Goal: Information Seeking & Learning: Learn about a topic

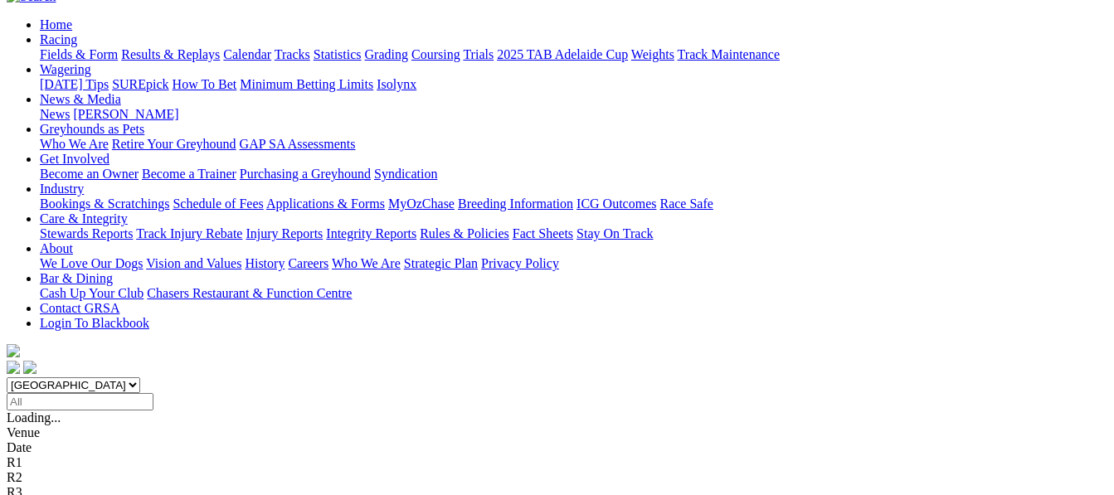
scroll to position [232, 0]
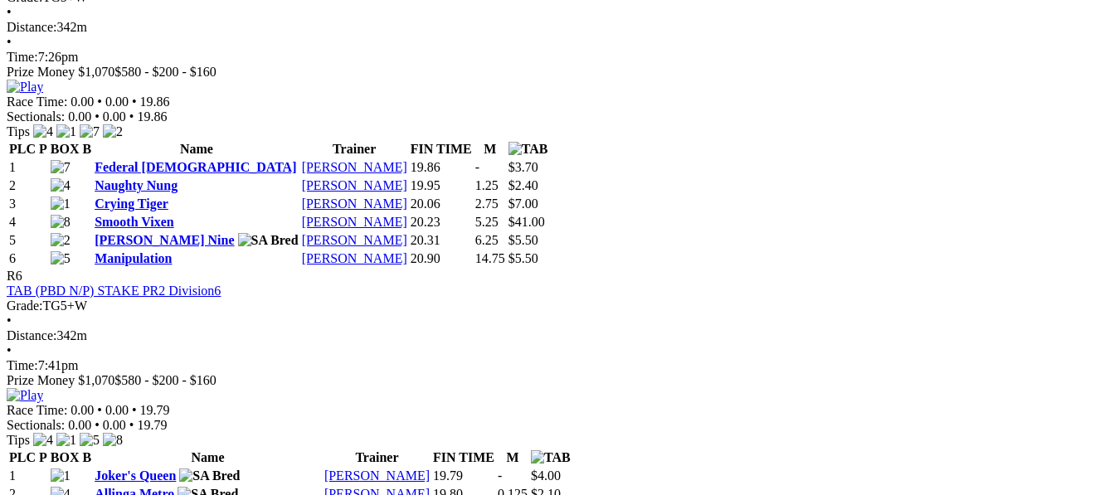
scroll to position [2090, 0]
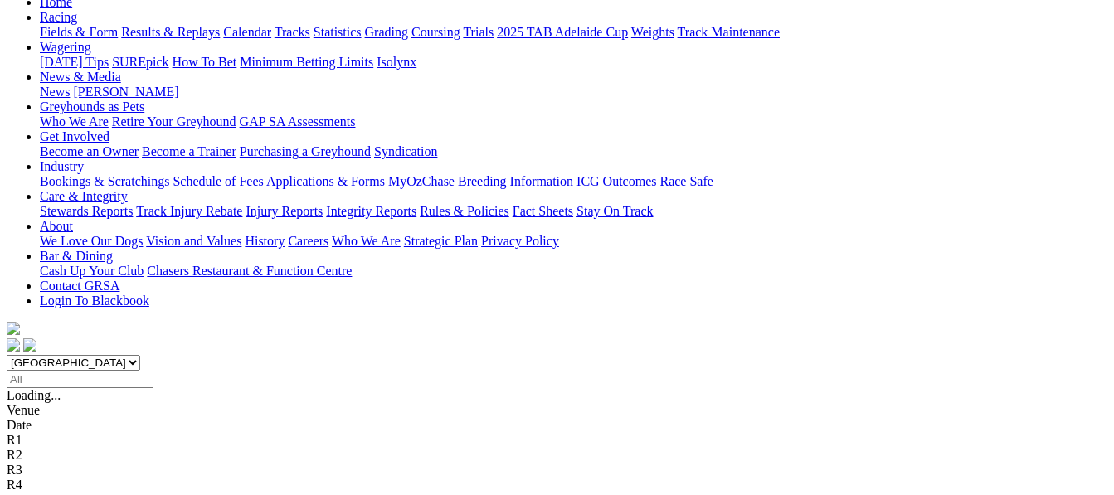
scroll to position [199, 0]
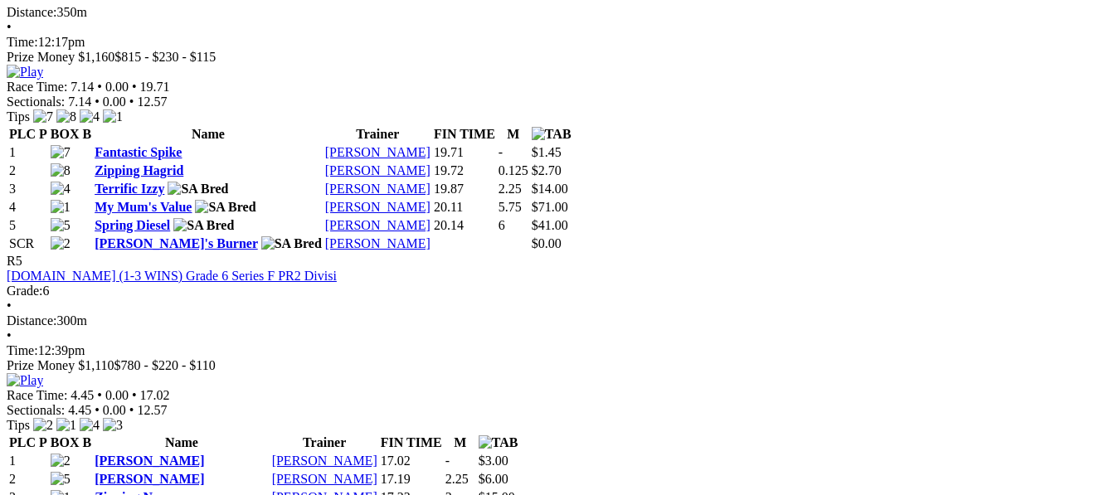
scroll to position [1825, 0]
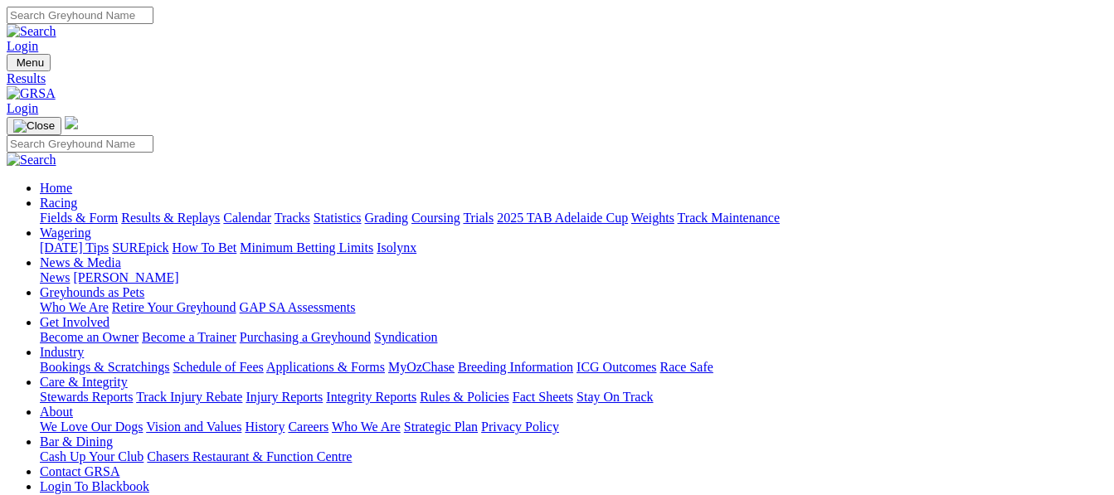
click at [55, 211] on link "Fields & Form" at bounding box center [79, 218] width 78 height 14
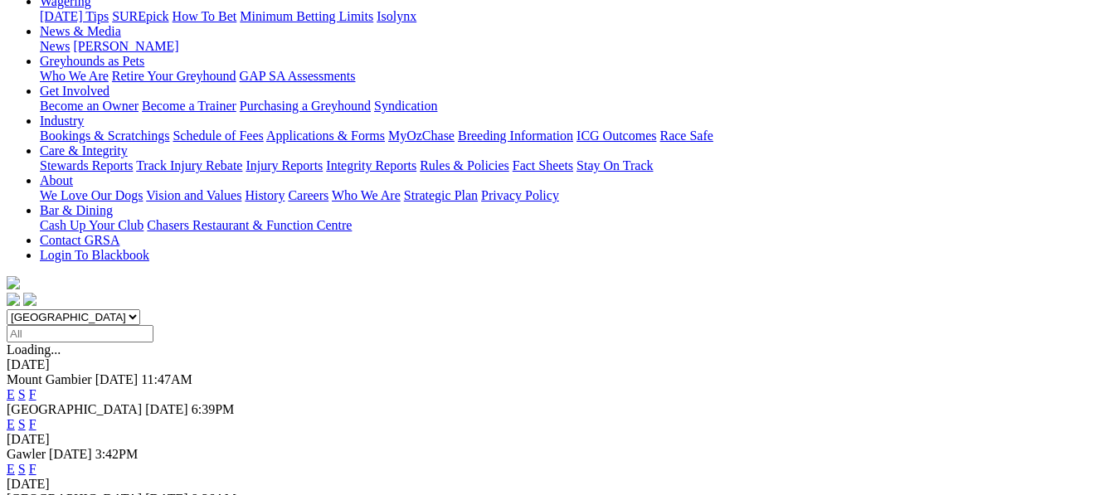
scroll to position [332, 0]
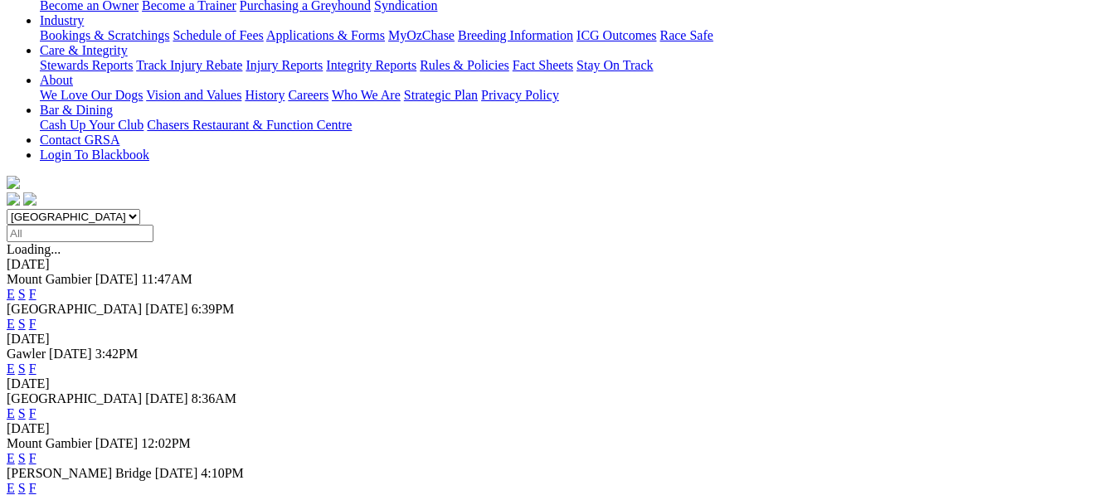
click at [36, 362] on link "F" at bounding box center [32, 369] width 7 height 14
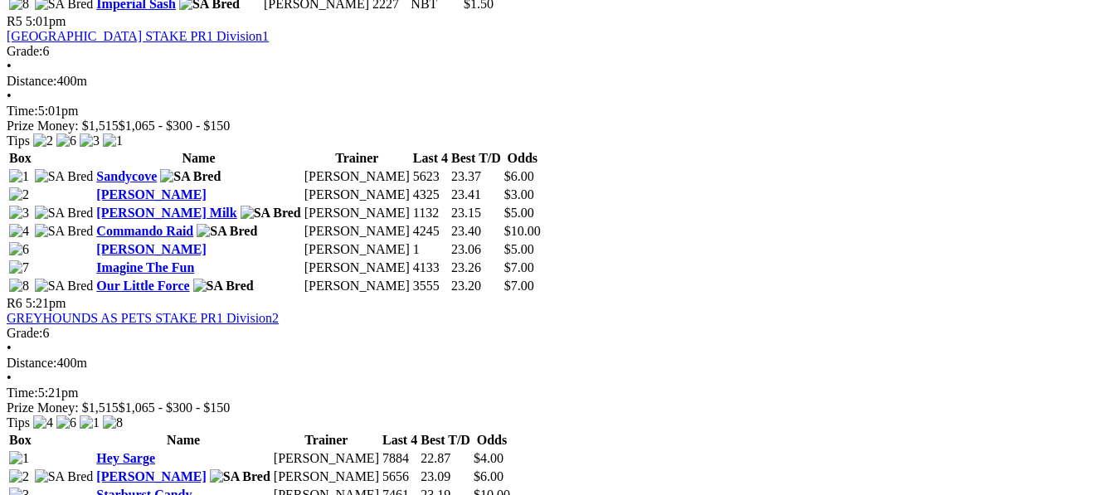
scroll to position [1825, 0]
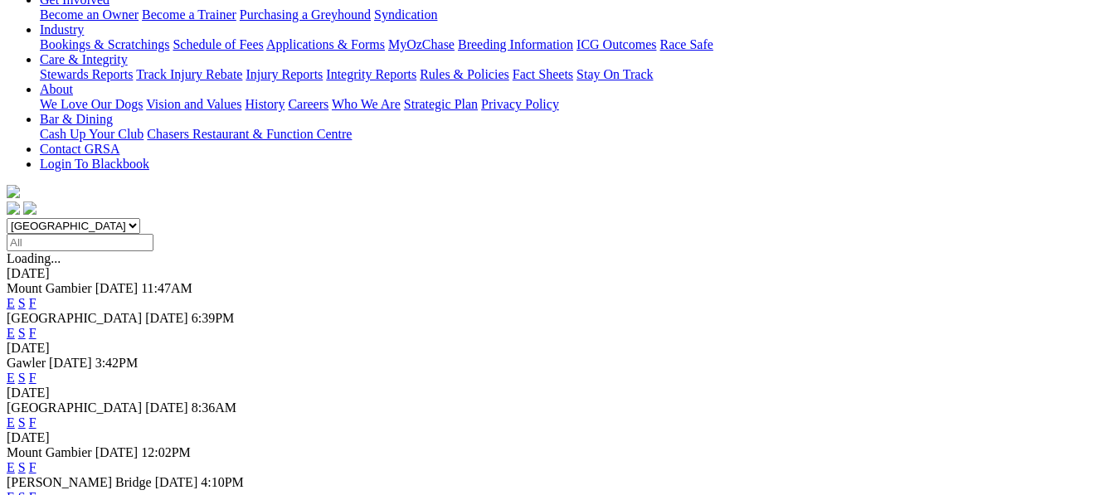
scroll to position [332, 0]
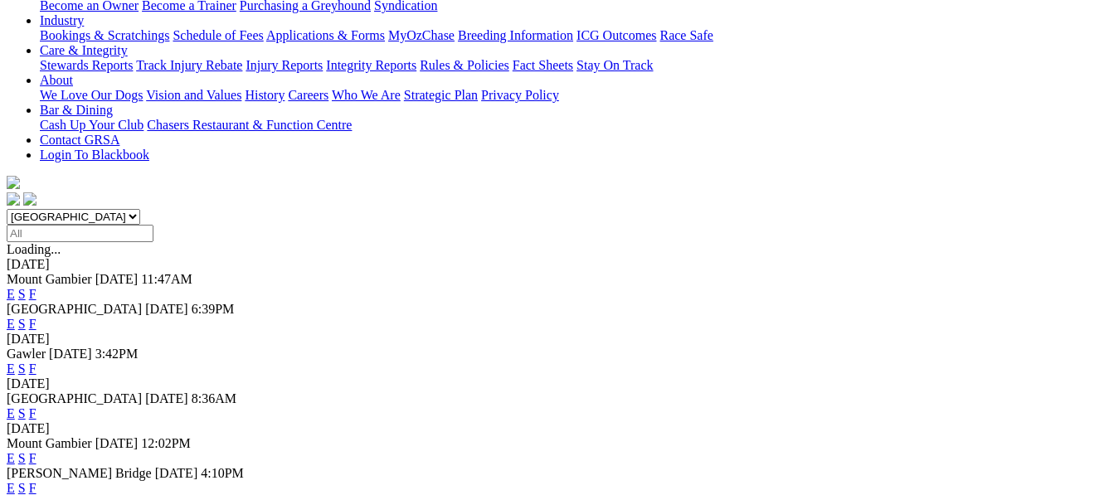
click at [36, 406] on link "F" at bounding box center [32, 413] width 7 height 14
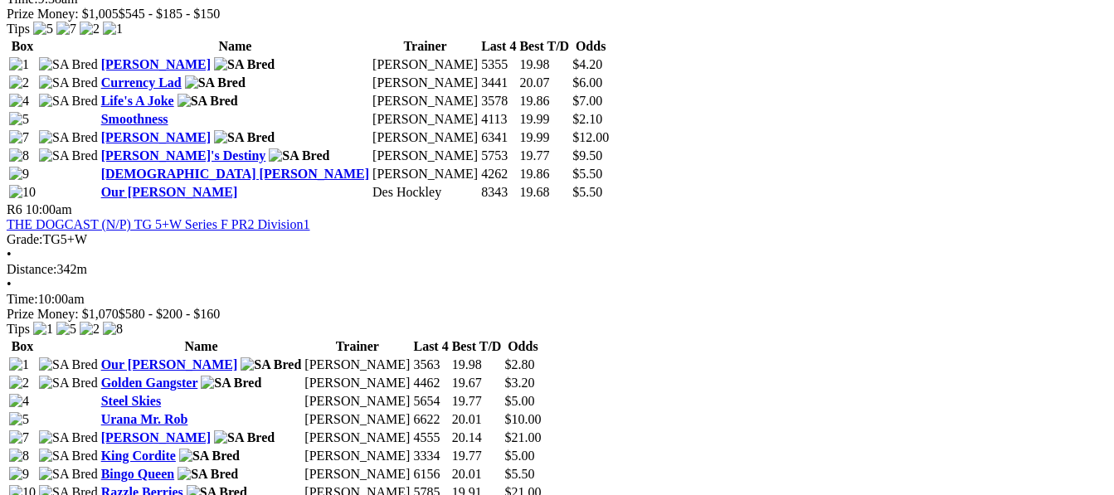
scroll to position [2123, 0]
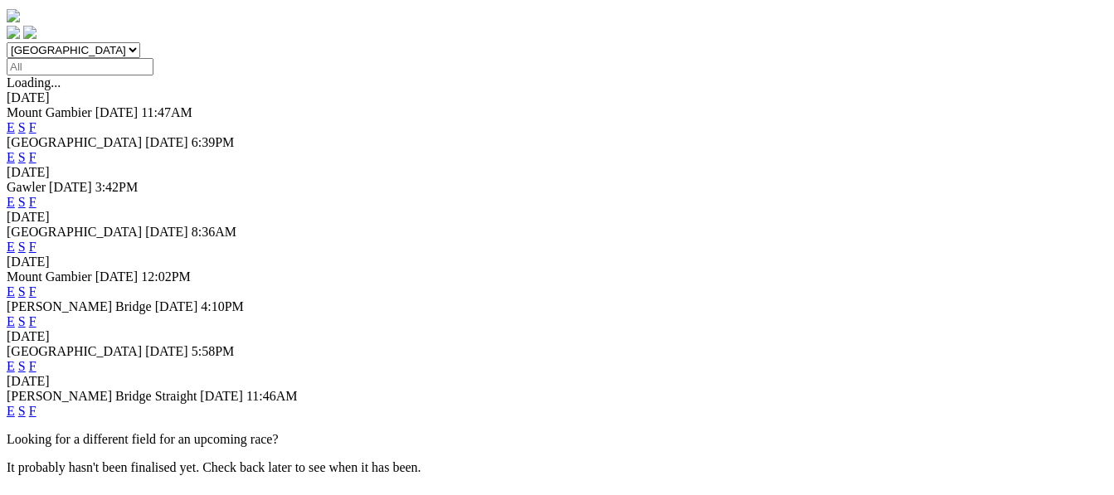
scroll to position [531, 0]
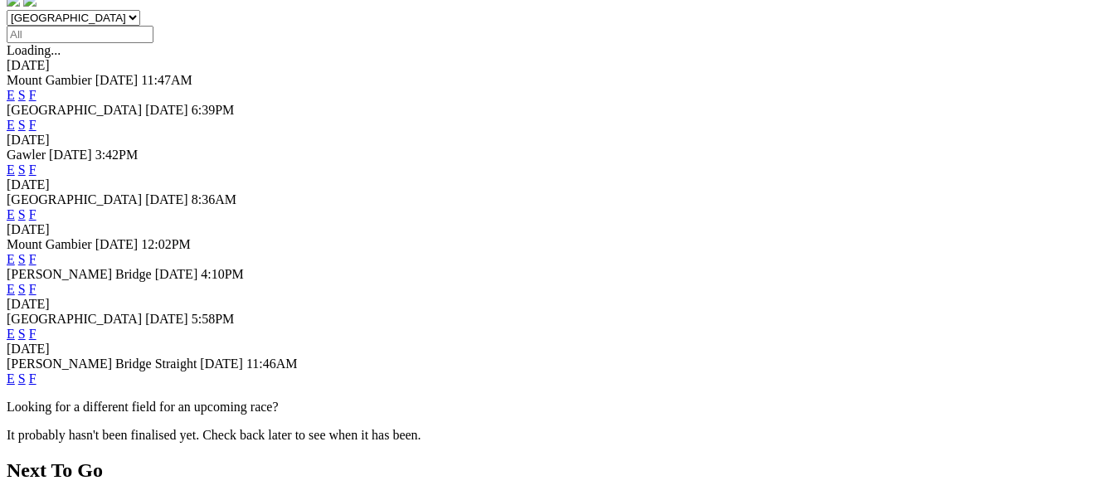
click at [36, 252] on link "F" at bounding box center [32, 259] width 7 height 14
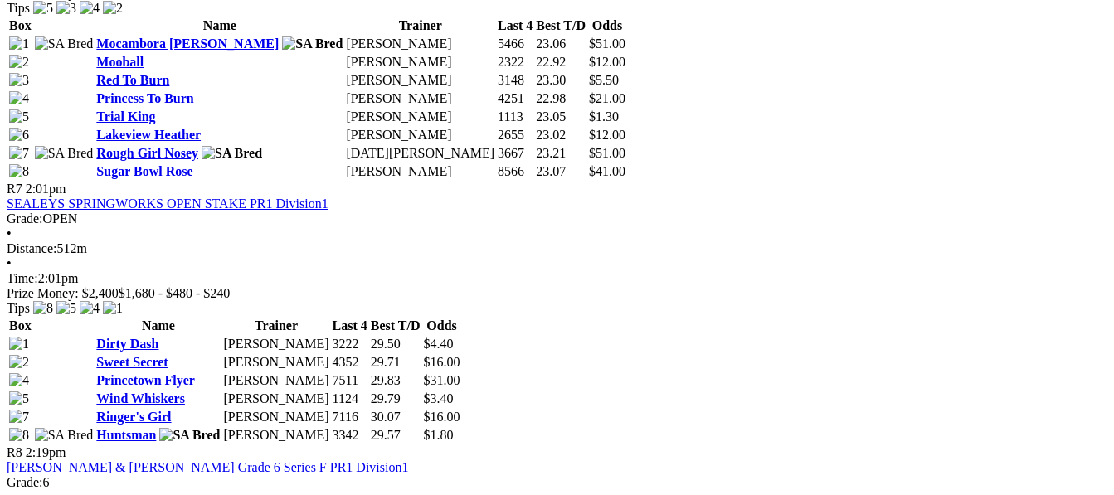
scroll to position [2488, 0]
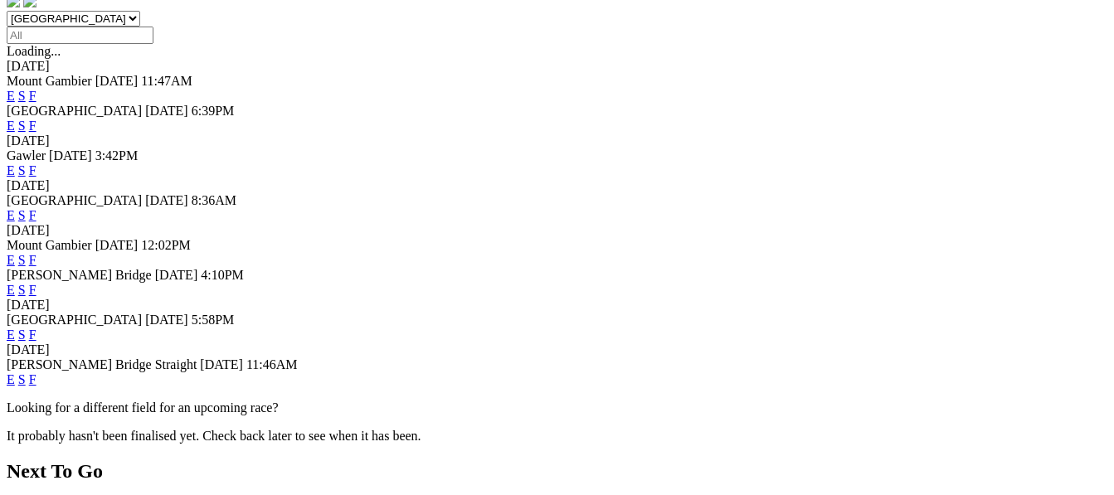
scroll to position [531, 0]
click at [36, 282] on link "F" at bounding box center [32, 289] width 7 height 14
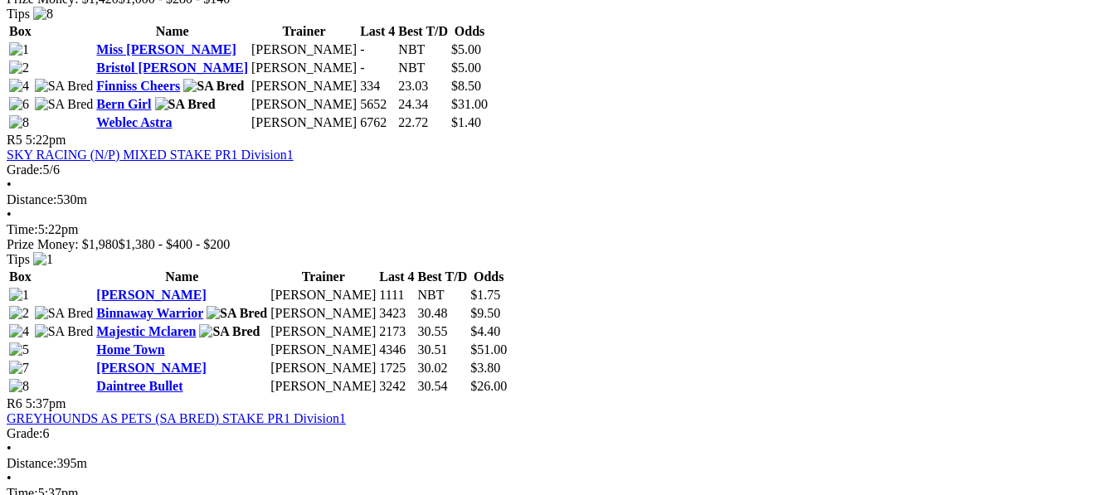
scroll to position [1924, 0]
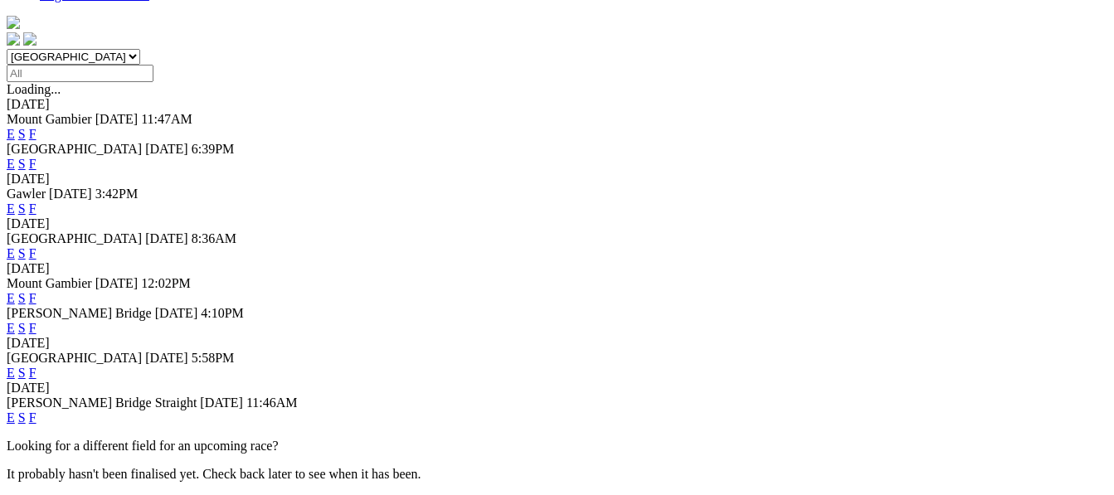
scroll to position [531, 0]
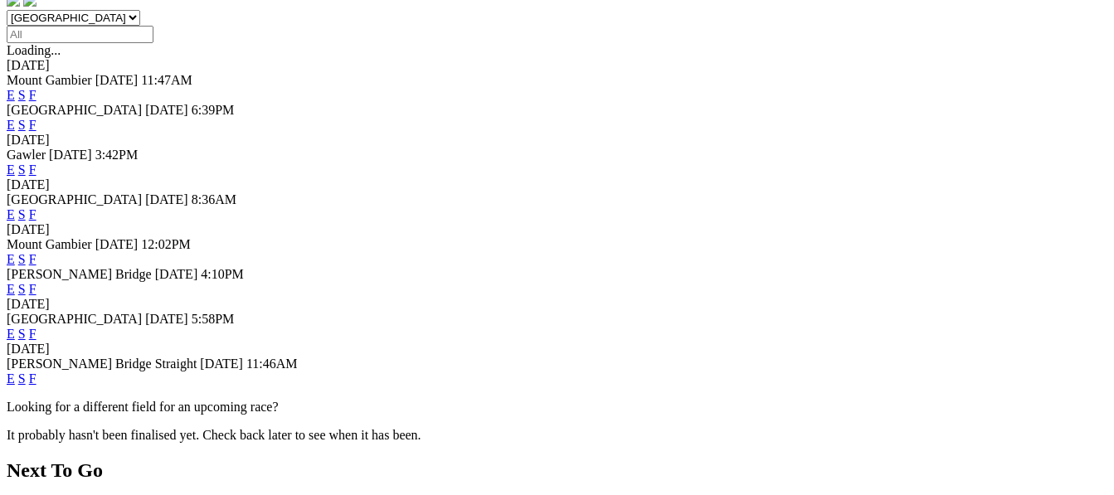
click at [36, 327] on link "F" at bounding box center [32, 334] width 7 height 14
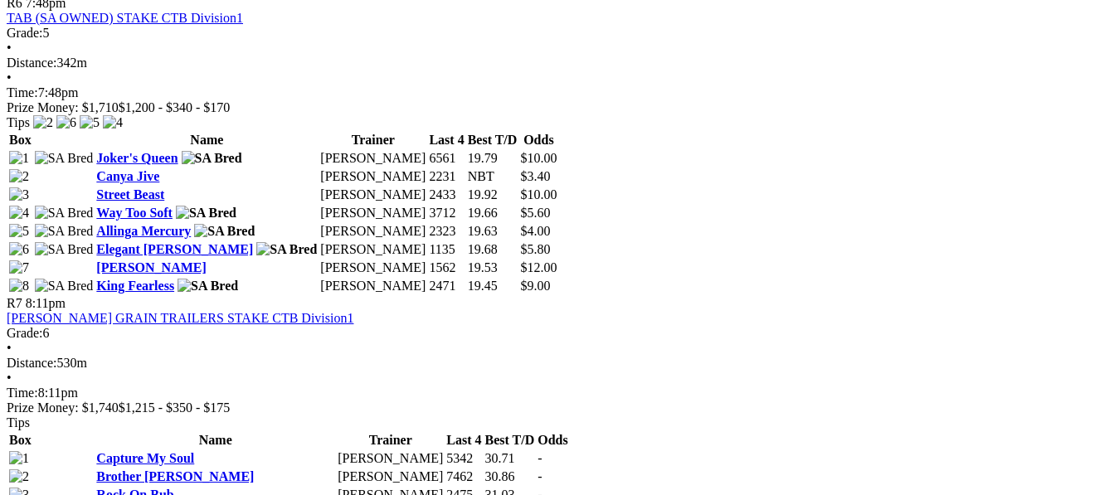
scroll to position [2156, 0]
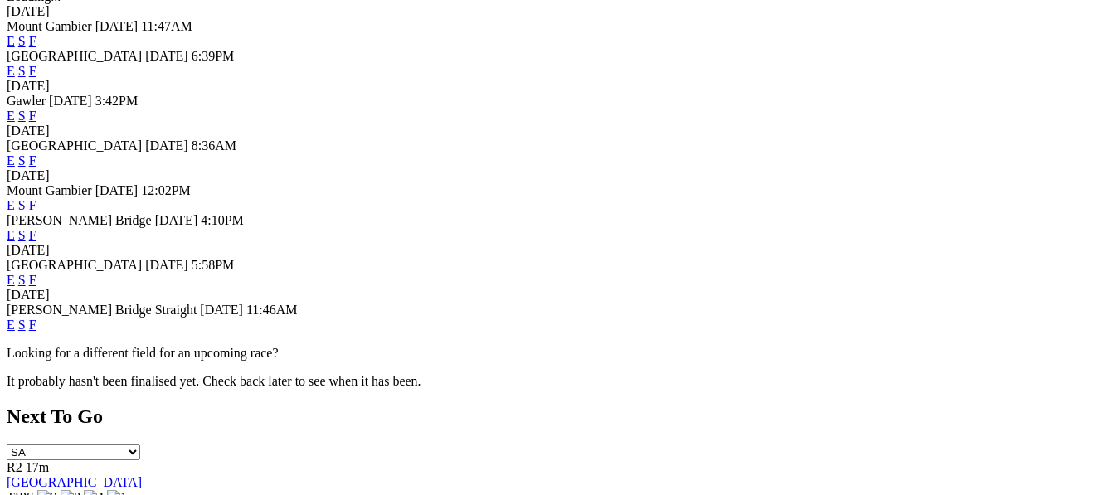
scroll to position [597, 0]
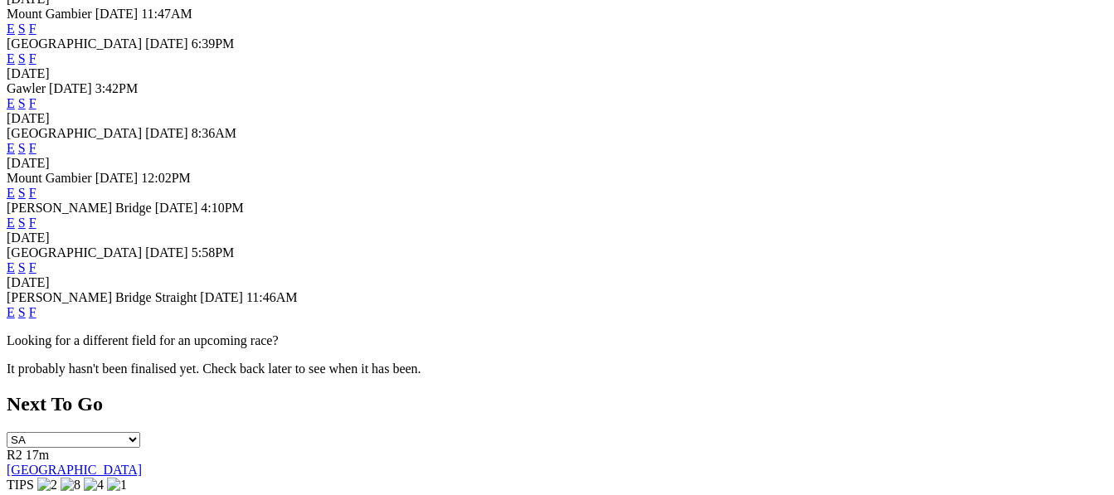
click at [36, 314] on link "F" at bounding box center [32, 312] width 7 height 14
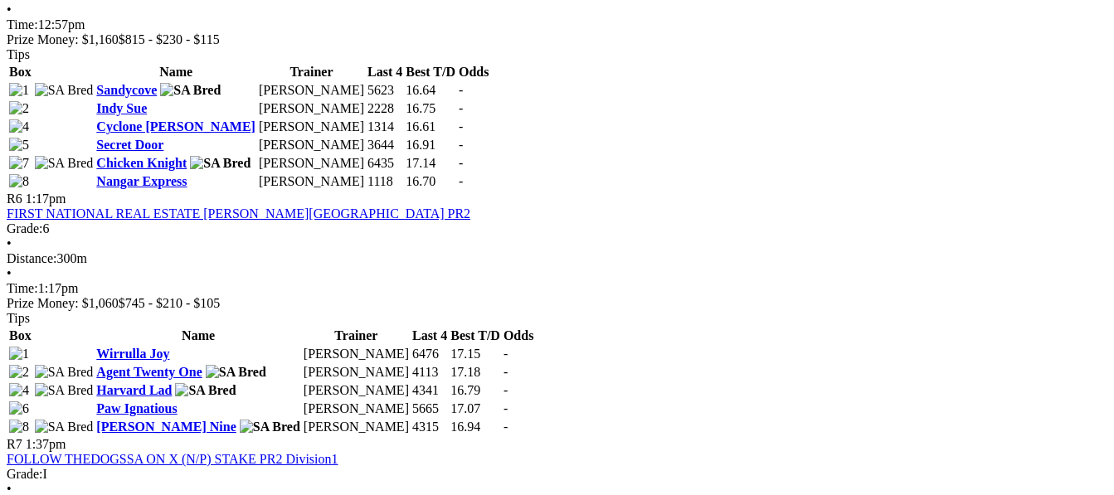
scroll to position [1991, 0]
